Goal: Check status: Check status

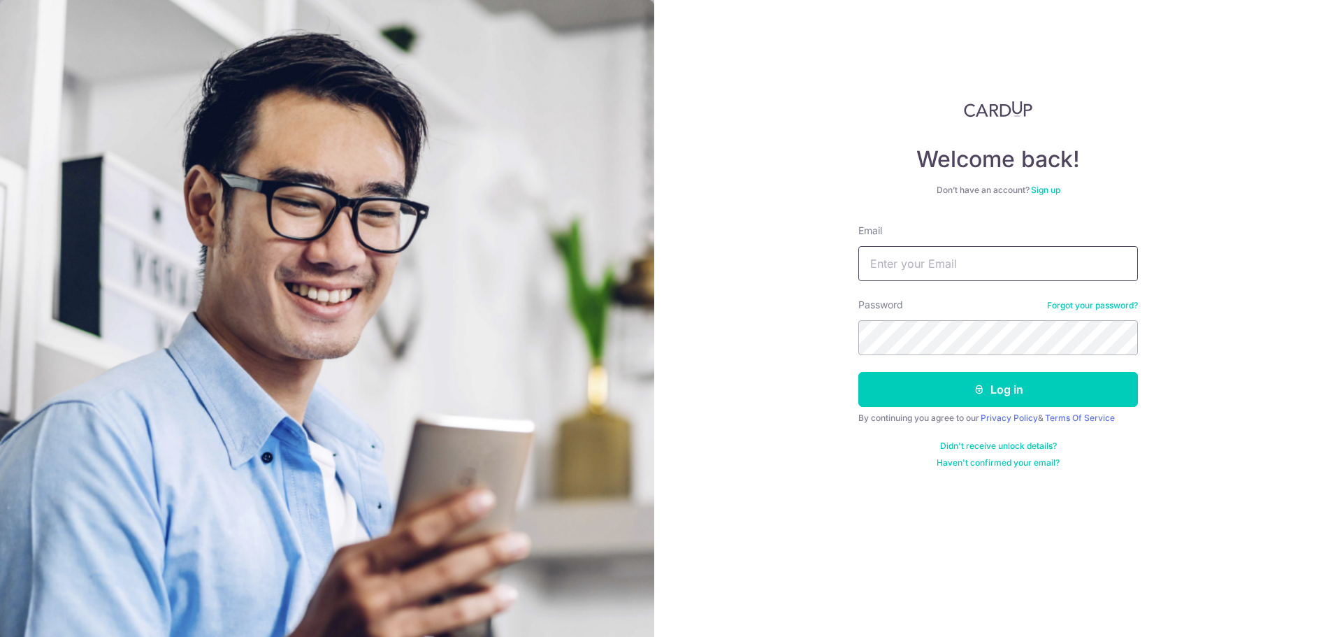
type input "[EMAIL_ADDRESS][DOMAIN_NAME]"
click at [953, 410] on form "Email [EMAIL_ADDRESS][DOMAIN_NAME] Password Forgot your password? Log in By con…" at bounding box center [999, 346] width 280 height 245
click at [952, 384] on button "Log in" at bounding box center [999, 389] width 280 height 35
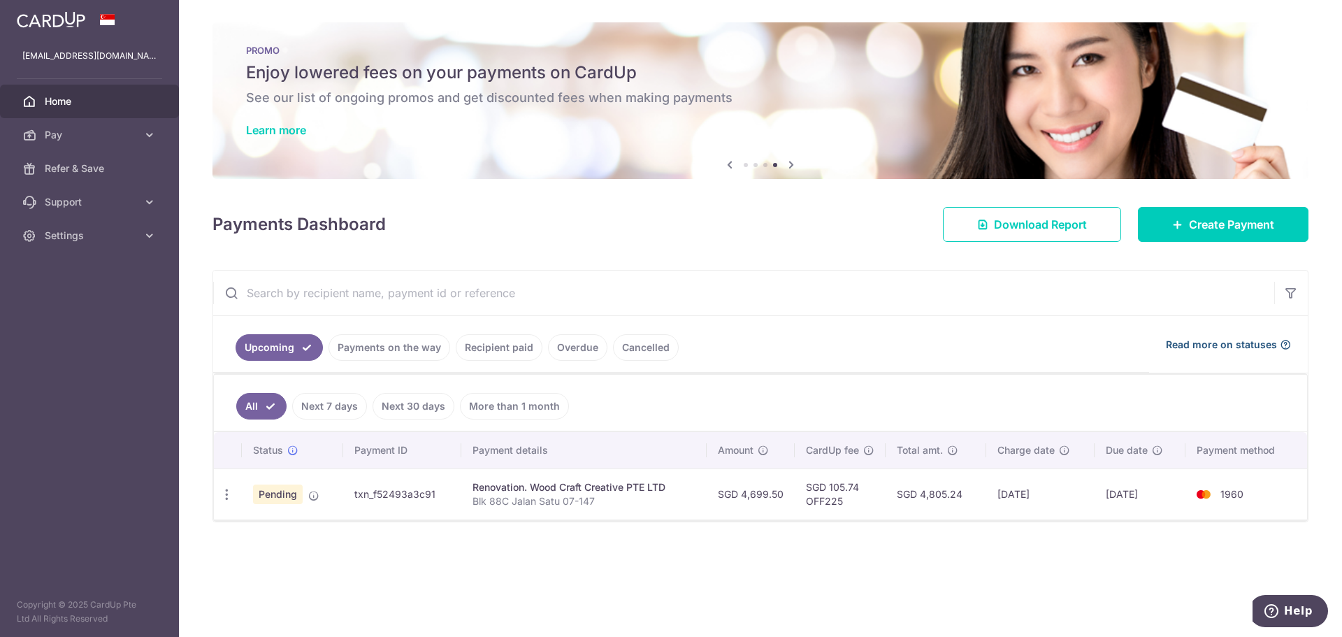
click at [1253, 342] on span "Read more on statuses" at bounding box center [1221, 345] width 111 height 14
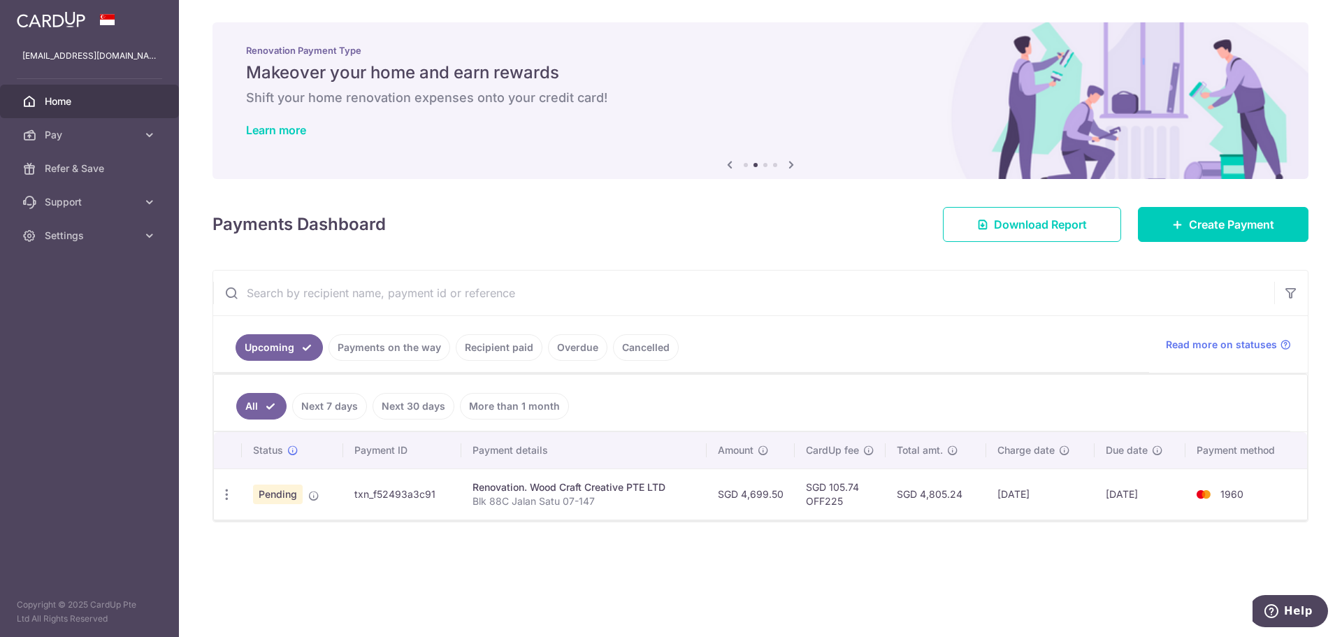
click at [789, 163] on icon at bounding box center [791, 164] width 17 height 17
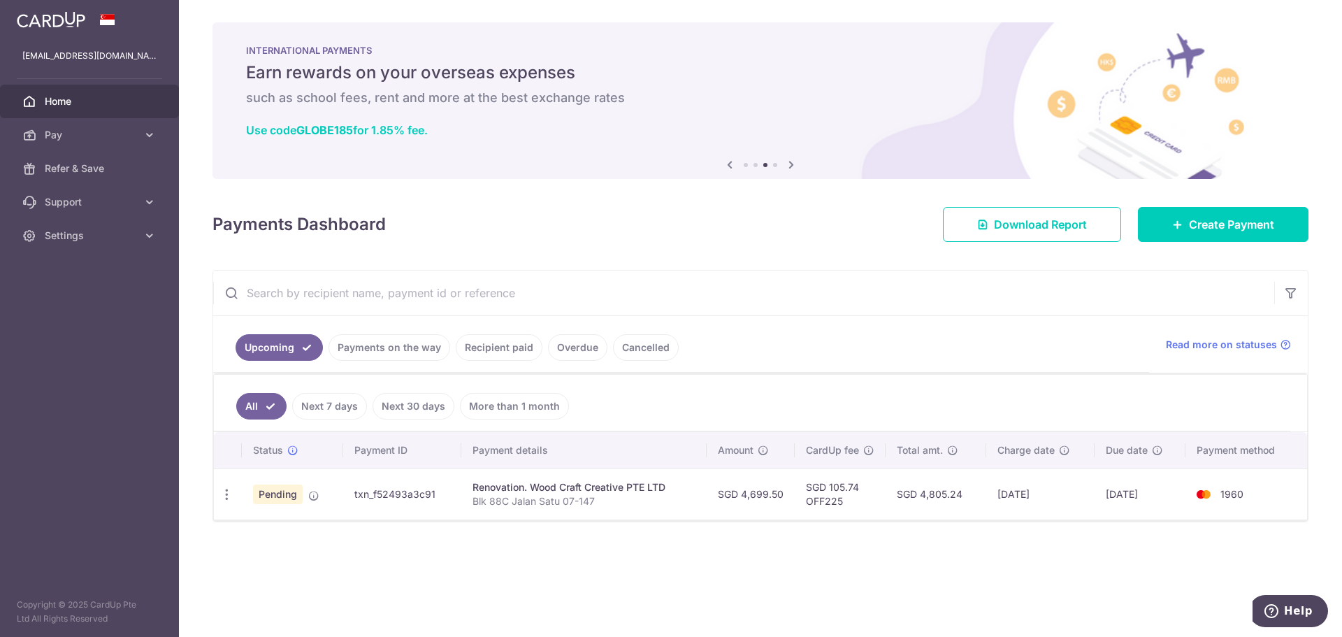
click at [551, 254] on div "× Pause Schedule Pause all future payments in this series Pause just this one p…" at bounding box center [760, 318] width 1163 height 637
click at [361, 337] on link "Payments on the way" at bounding box center [390, 347] width 122 height 27
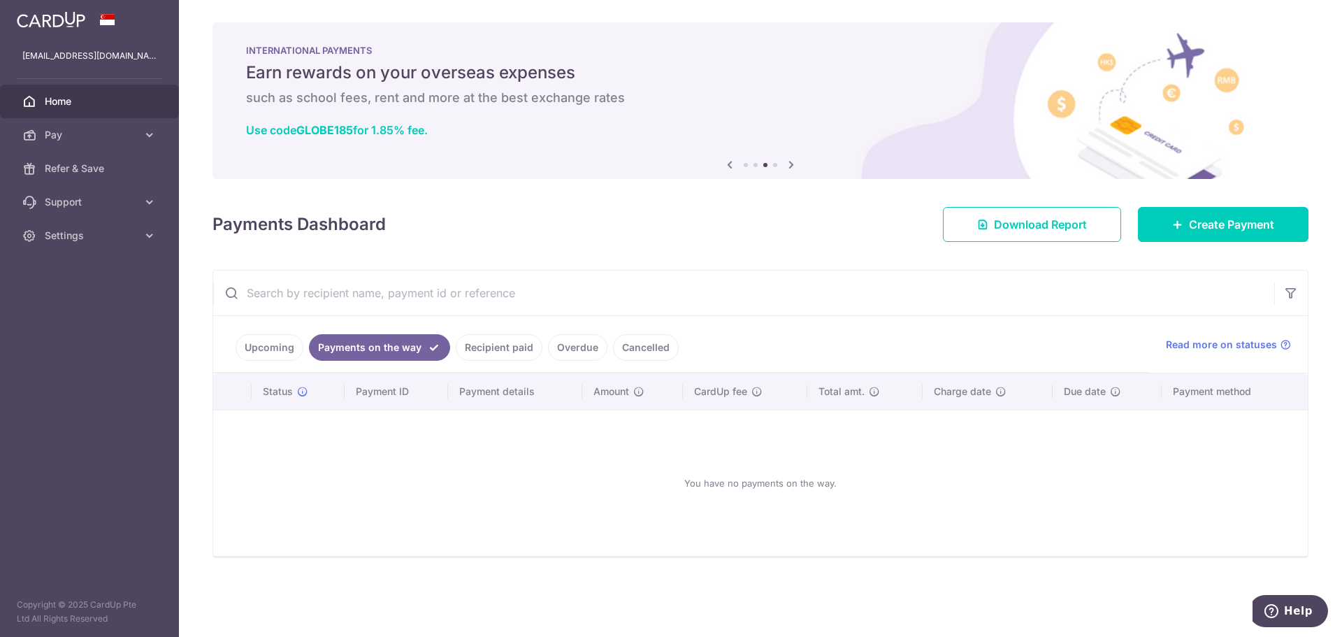
click at [289, 342] on li "Upcoming" at bounding box center [270, 347] width 68 height 27
click at [284, 344] on link "Upcoming" at bounding box center [270, 347] width 68 height 27
